Goal: Task Accomplishment & Management: Use online tool/utility

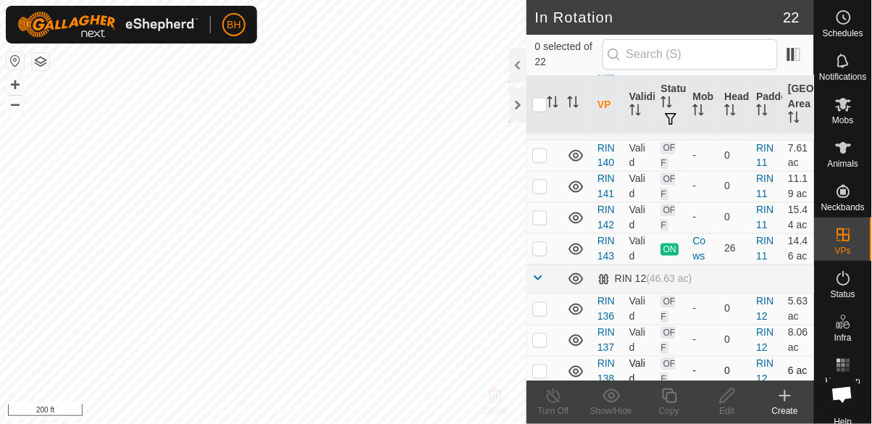
scroll to position [526, 0]
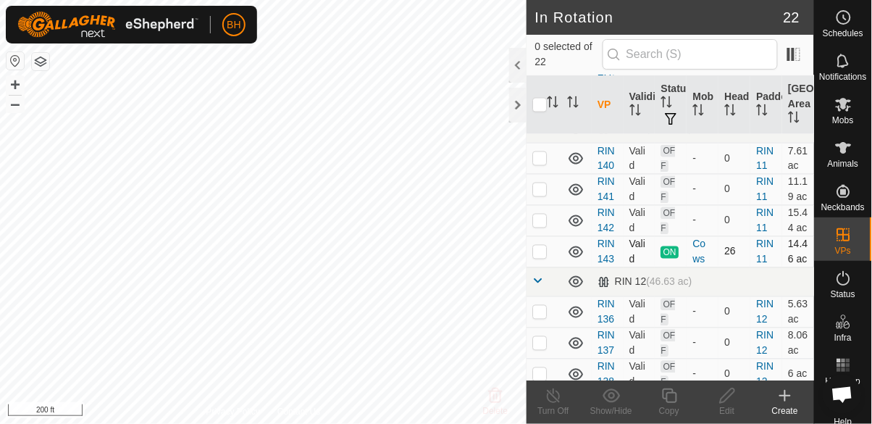
click at [537, 245] on p-checkbox at bounding box center [539, 251] width 14 height 12
checkbox input "true"
click at [668, 395] on icon at bounding box center [669, 395] width 18 height 17
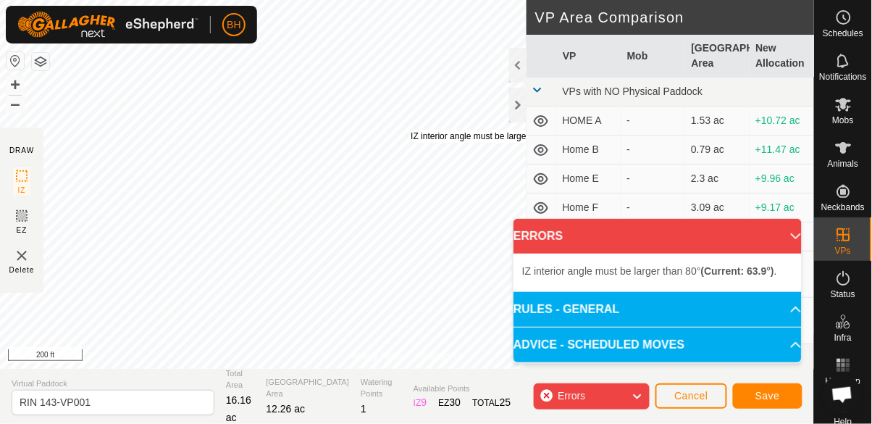
click at [411, 132] on div "IZ interior angle must be larger than 80° (Current: 63.9°) ." at bounding box center [520, 136] width 219 height 13
click at [432, 160] on div "IZ interior angle must be larger than 80° (Current: 39.2°) ." at bounding box center [541, 166] width 219 height 13
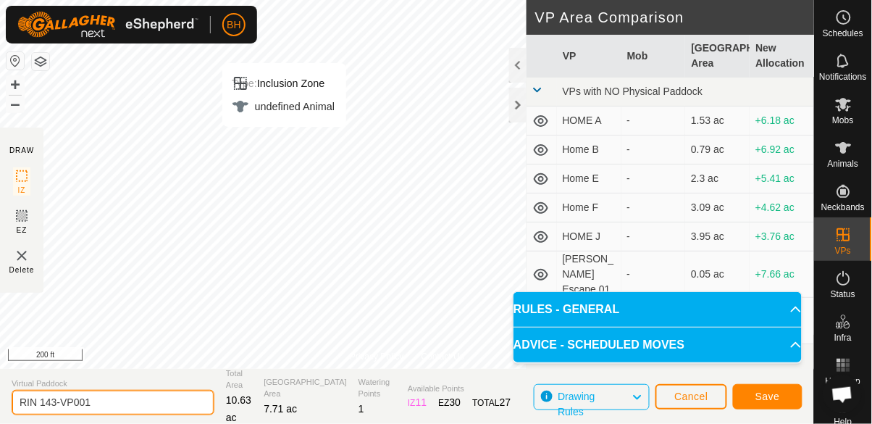
click at [107, 403] on input "RIN 143-VP001" at bounding box center [113, 402] width 203 height 25
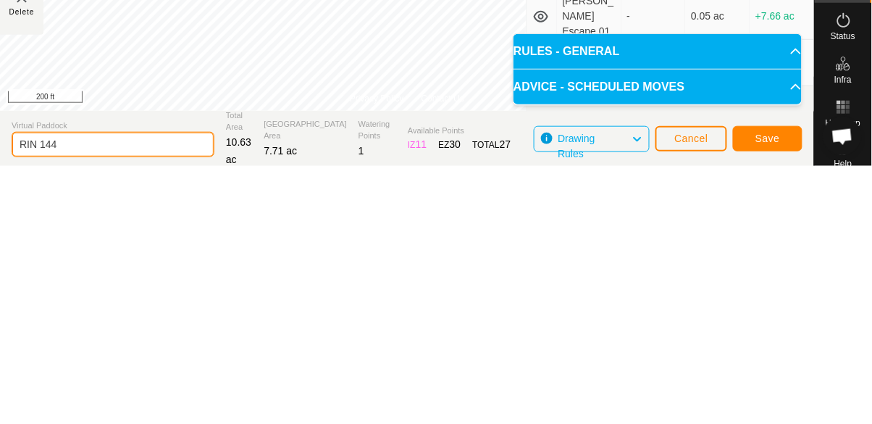
type input "RIN 144"
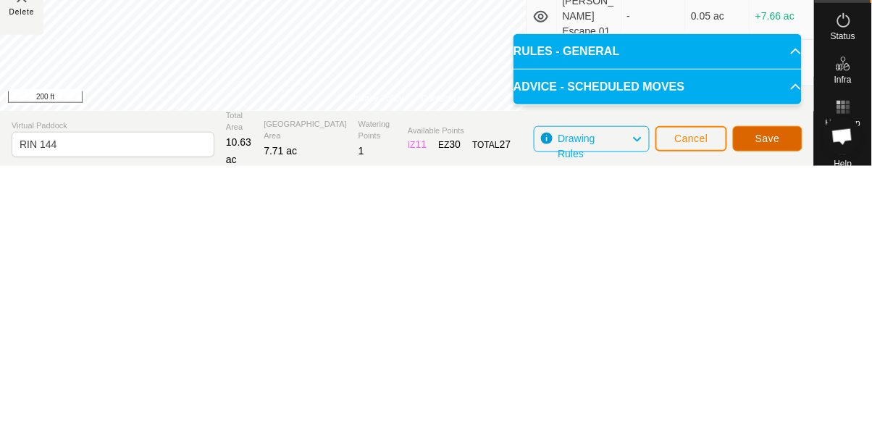
click at [775, 392] on span "Save" at bounding box center [767, 396] width 25 height 12
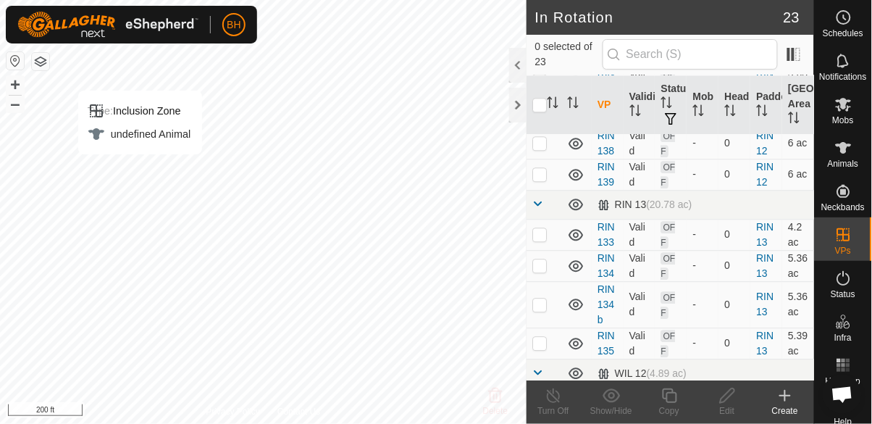
scroll to position [872, 0]
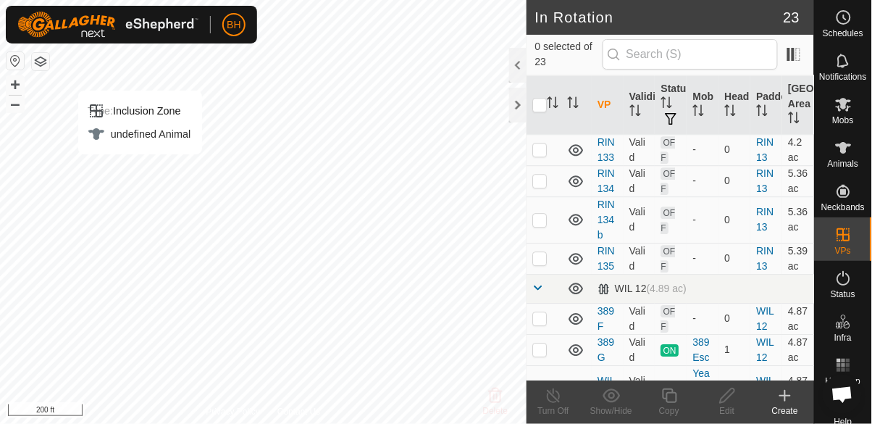
click at [841, 116] on span "Mobs" at bounding box center [843, 120] width 21 height 9
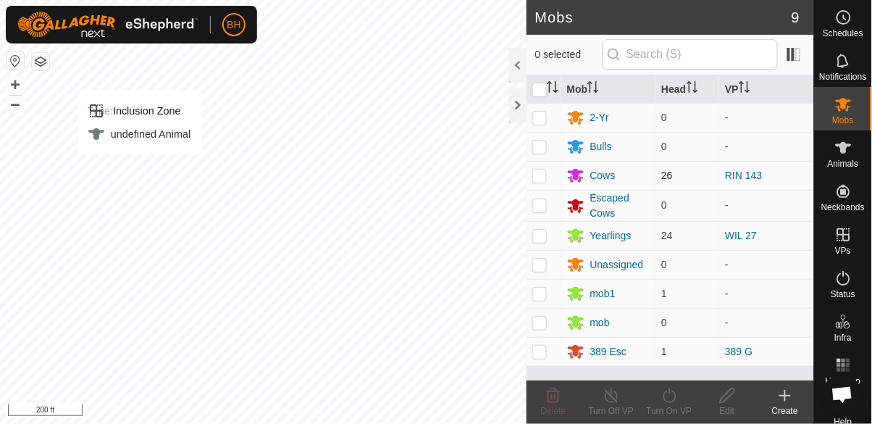
click at [547, 171] on td at bounding box center [543, 175] width 35 height 29
checkbox input "true"
click at [670, 400] on icon at bounding box center [669, 395] width 18 height 17
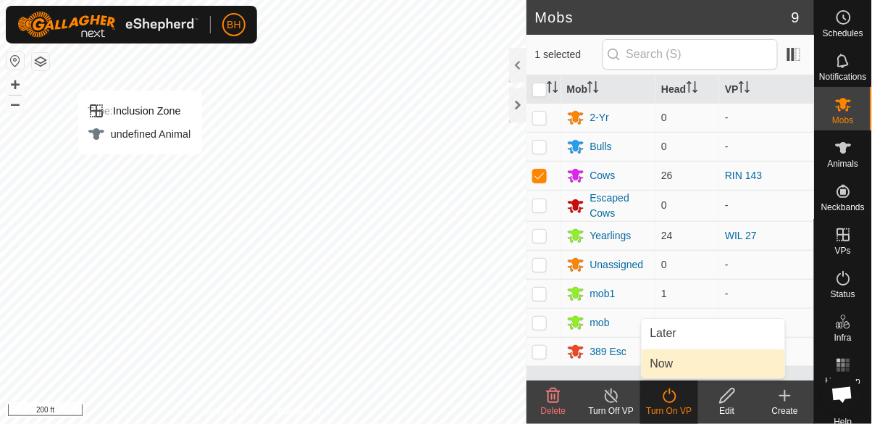
click at [701, 363] on link "Now" at bounding box center [712, 363] width 143 height 29
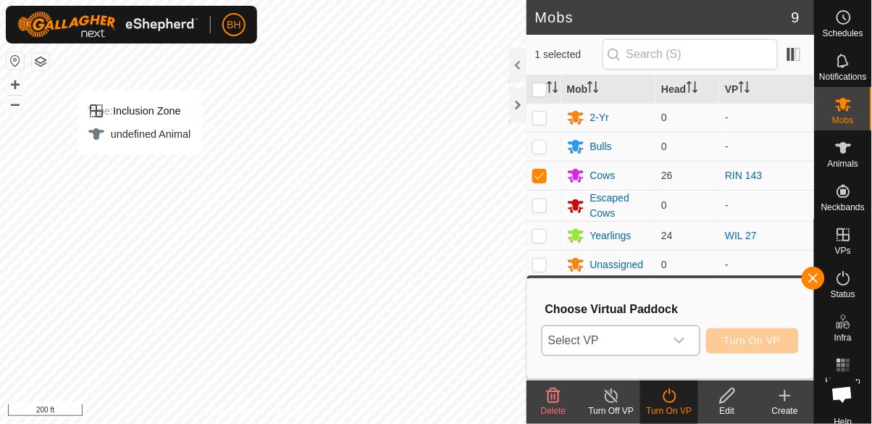
click at [659, 342] on span "Select VP" at bounding box center [603, 340] width 122 height 29
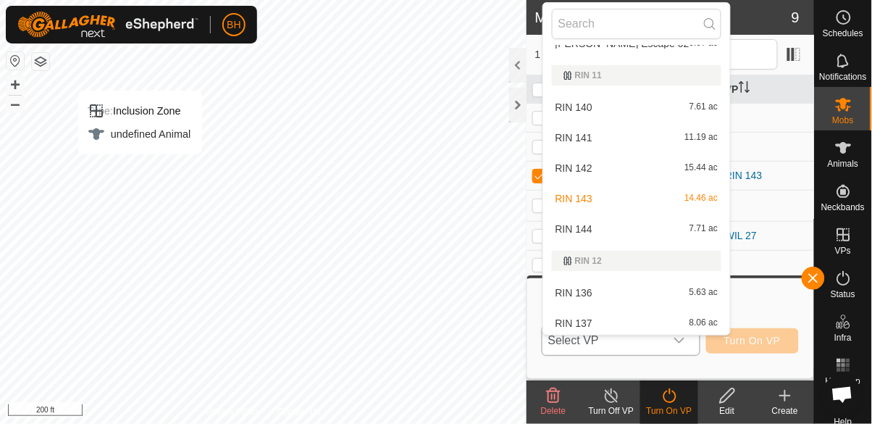
scroll to position [235, 0]
click at [586, 231] on span "RIN 144" at bounding box center [573, 226] width 37 height 10
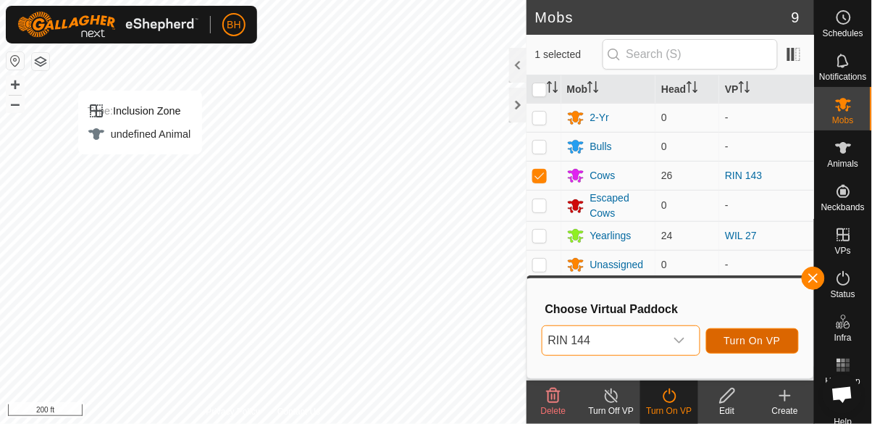
click at [765, 333] on button "Turn On VP" at bounding box center [752, 340] width 93 height 25
